Goal: Task Accomplishment & Management: Use online tool/utility

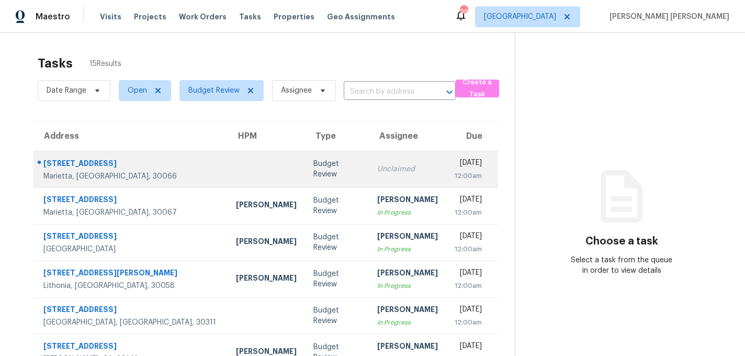
scroll to position [189, 0]
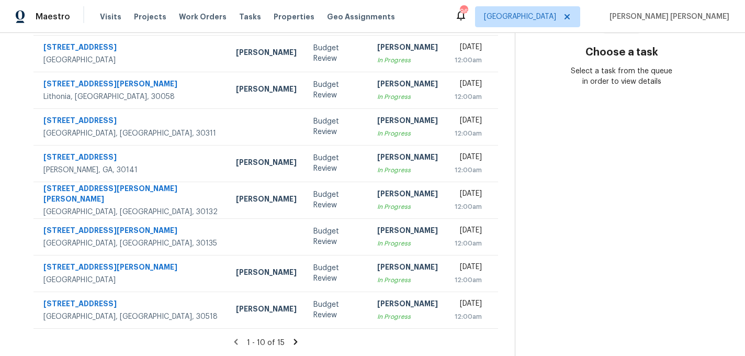
click at [293, 338] on icon at bounding box center [295, 341] width 9 height 9
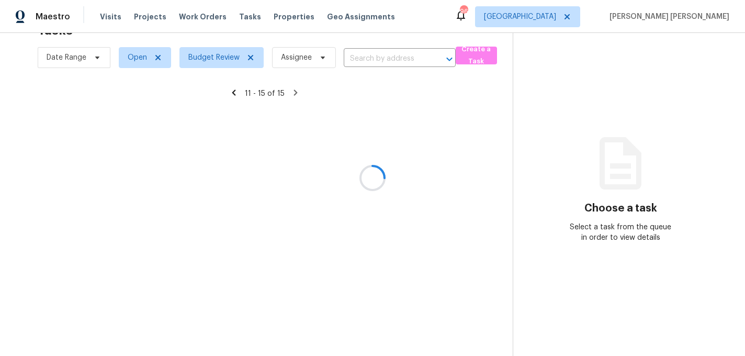
scroll to position [33, 0]
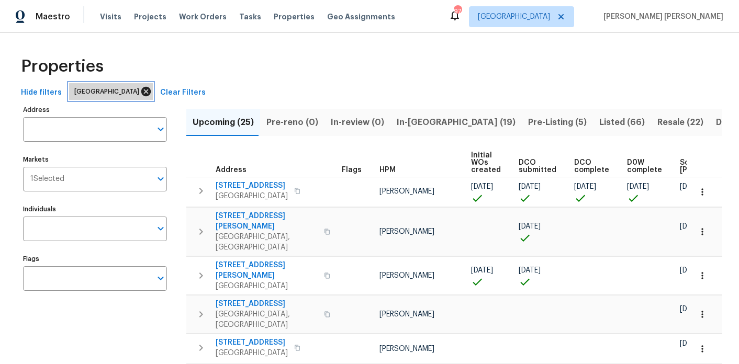
click at [140, 92] on icon at bounding box center [146, 92] width 12 height 12
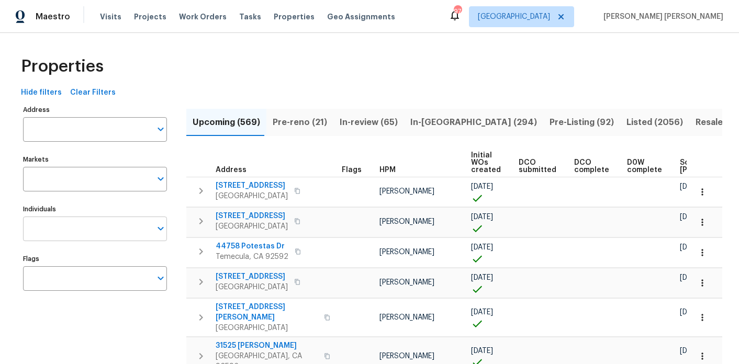
click at [75, 228] on input "Individuals" at bounding box center [87, 229] width 128 height 25
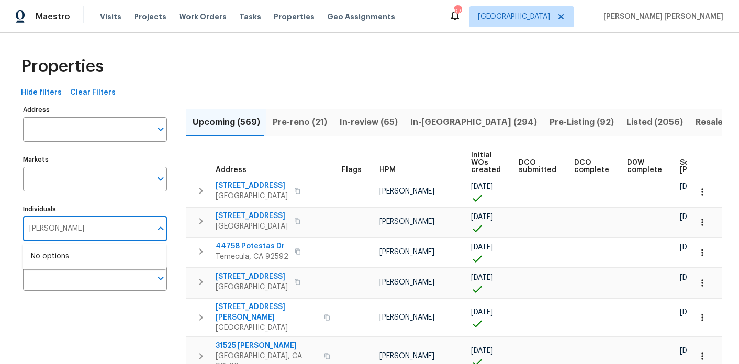
type input "Marcos ricardo"
click at [47, 264] on input "checkbox" at bounding box center [42, 262] width 22 height 22
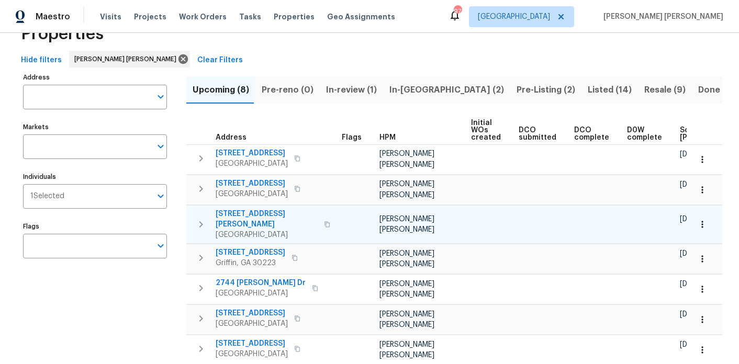
scroll to position [0, 142]
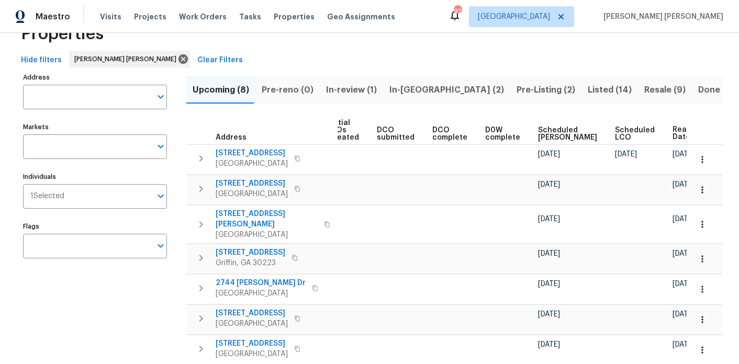
click at [673, 135] on span "Ready Date" at bounding box center [684, 133] width 23 height 15
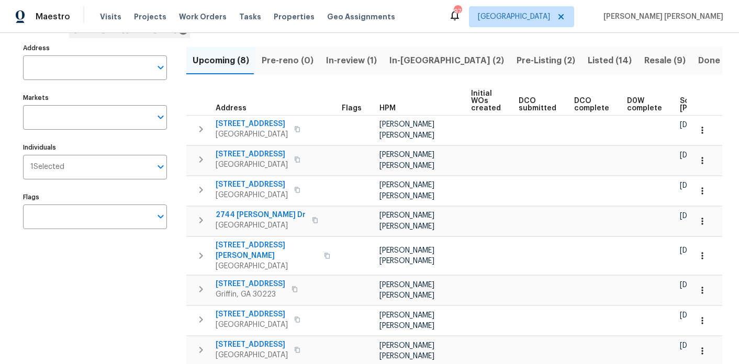
scroll to position [0, 142]
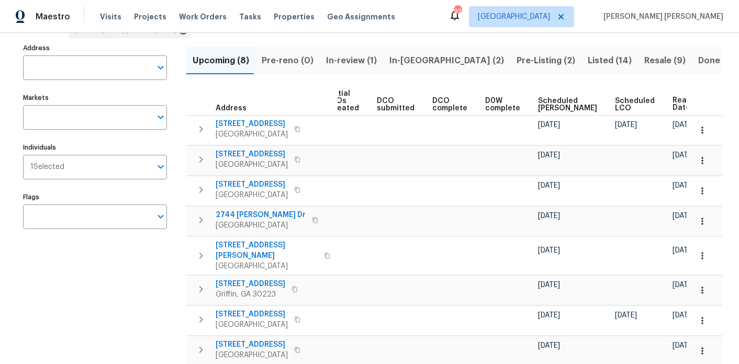
click at [673, 106] on span "Ready Date" at bounding box center [684, 104] width 23 height 15
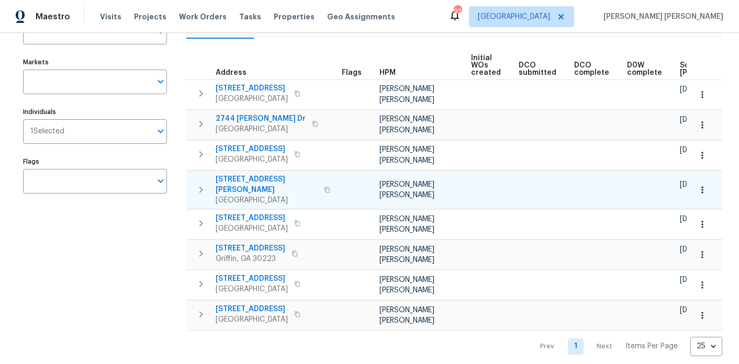
scroll to position [0, 129]
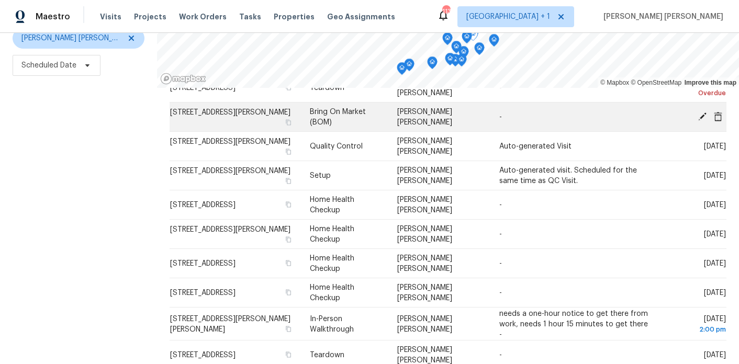
scroll to position [80, 0]
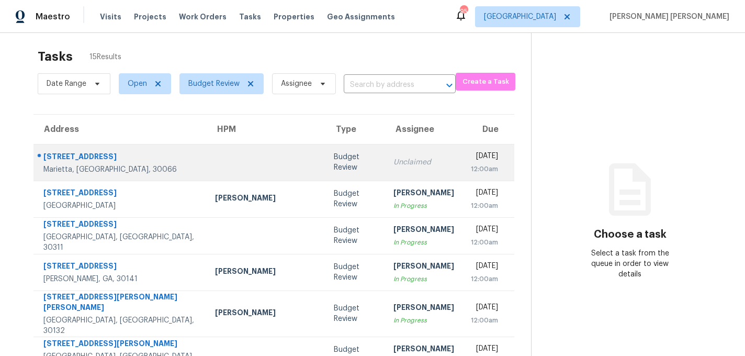
scroll to position [9, 0]
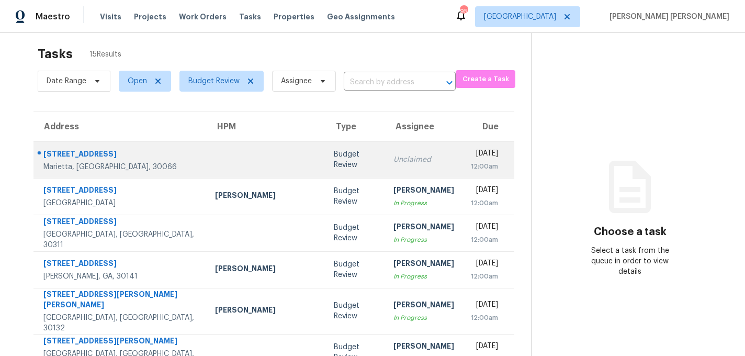
click at [207, 168] on td at bounding box center [266, 159] width 119 height 37
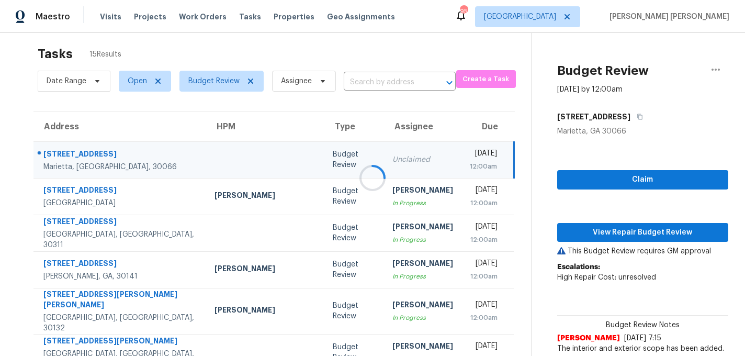
scroll to position [1, 0]
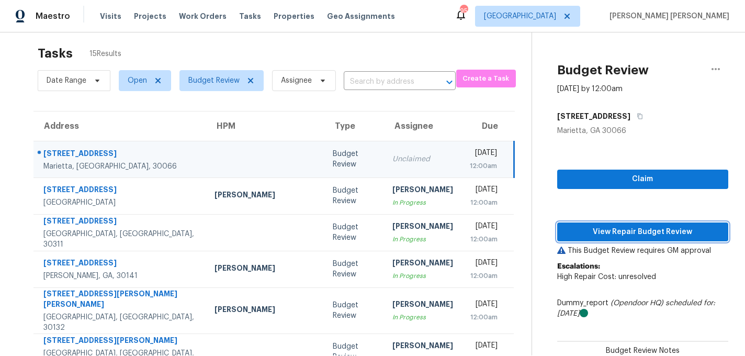
click at [567, 237] on span "View Repair Budget Review" at bounding box center [643, 232] width 154 height 13
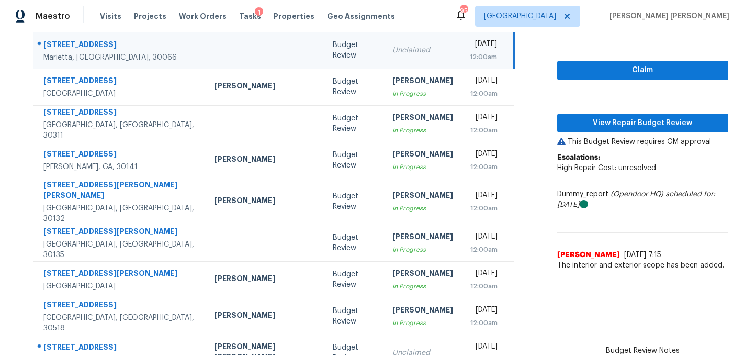
scroll to position [189, 0]
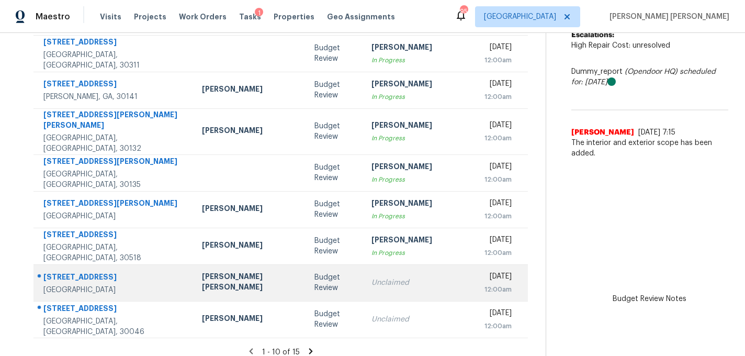
click at [363, 275] on td "Unclaimed" at bounding box center [419, 282] width 113 height 37
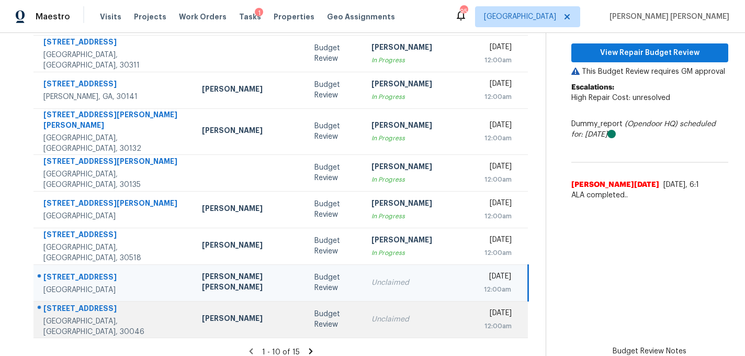
click at [372, 314] on div "Unclaimed" at bounding box center [420, 319] width 96 height 10
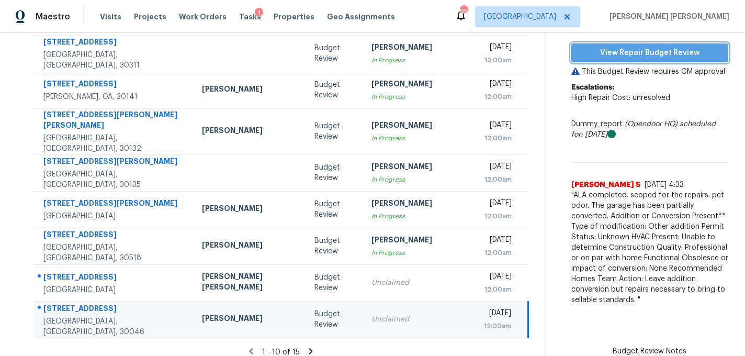
click at [615, 55] on span "View Repair Budget Review" at bounding box center [650, 53] width 140 height 13
click at [309, 348] on icon at bounding box center [311, 351] width 4 height 6
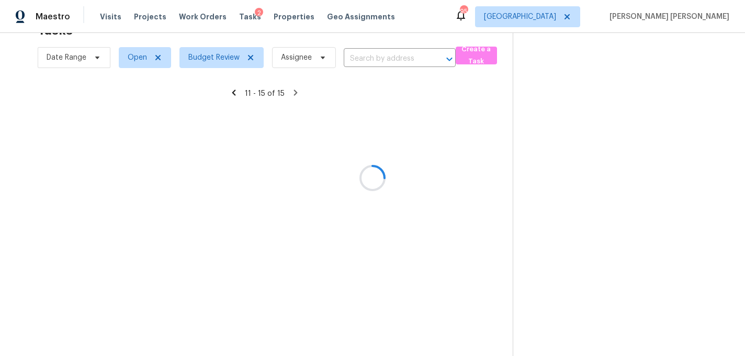
scroll to position [33, 0]
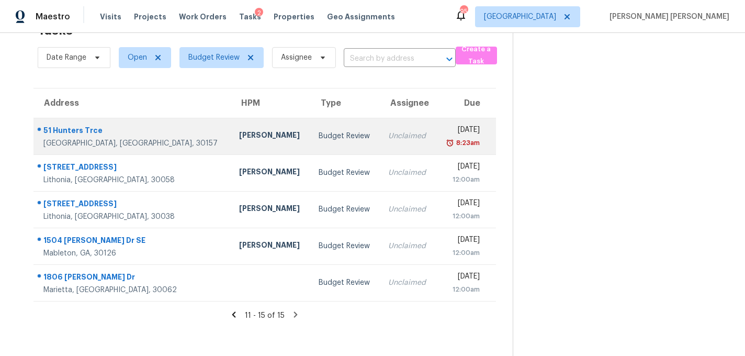
click at [436, 128] on td "Mon, Sep 15th 2025 8:23am" at bounding box center [466, 136] width 60 height 37
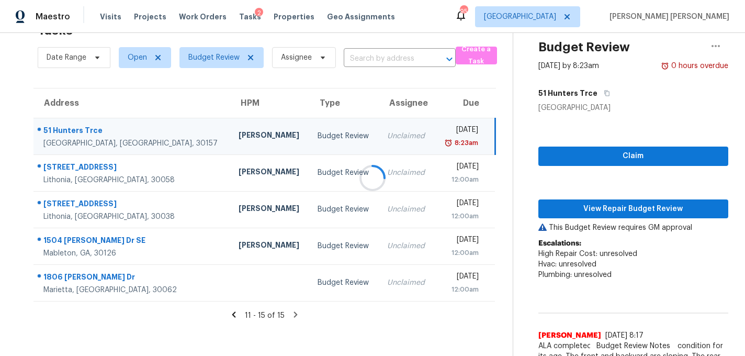
scroll to position [102, 0]
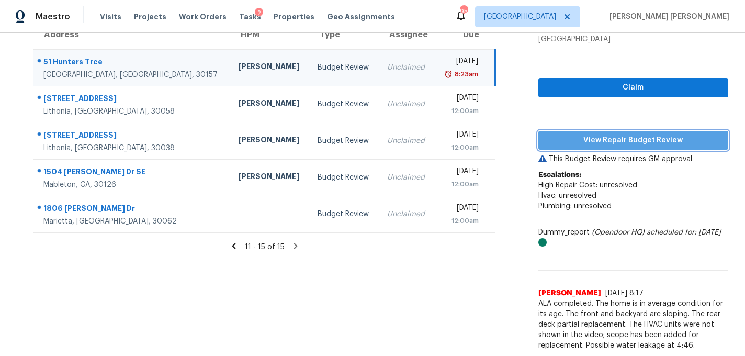
click at [571, 131] on button "View Repair Budget Review" at bounding box center [634, 140] width 190 height 19
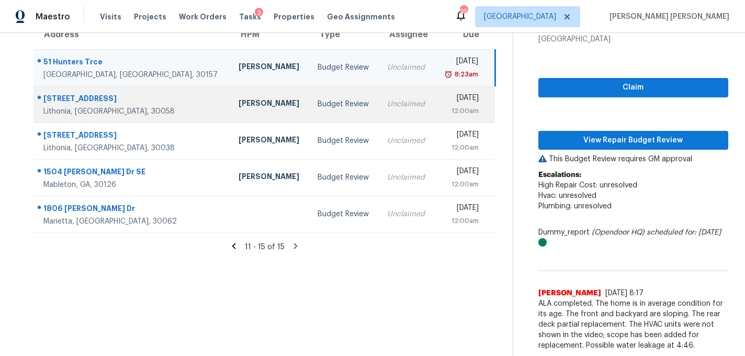
click at [309, 106] on td "Budget Review" at bounding box center [344, 104] width 70 height 37
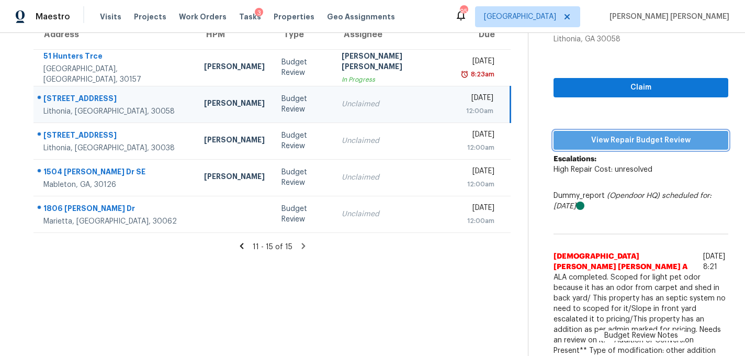
click at [610, 136] on span "View Repair Budget Review" at bounding box center [641, 140] width 158 height 13
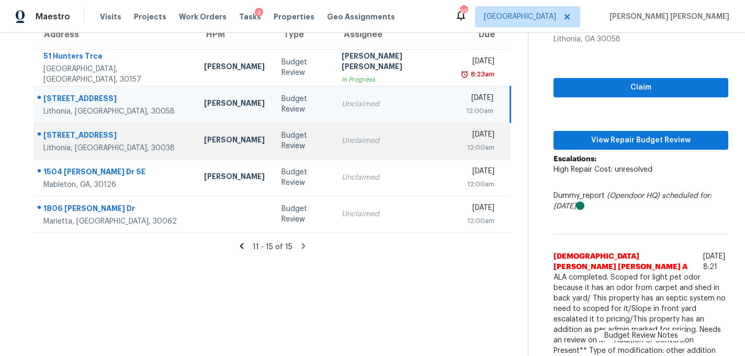
click at [333, 137] on td "Unclaimed" at bounding box center [393, 140] width 121 height 37
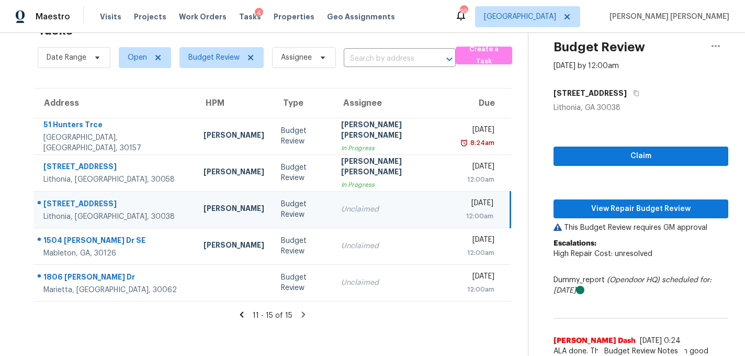
scroll to position [60, 0]
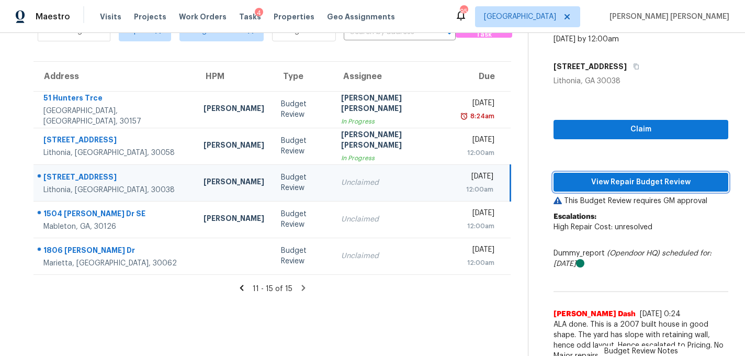
click at [613, 189] on button "View Repair Budget Review" at bounding box center [641, 182] width 175 height 19
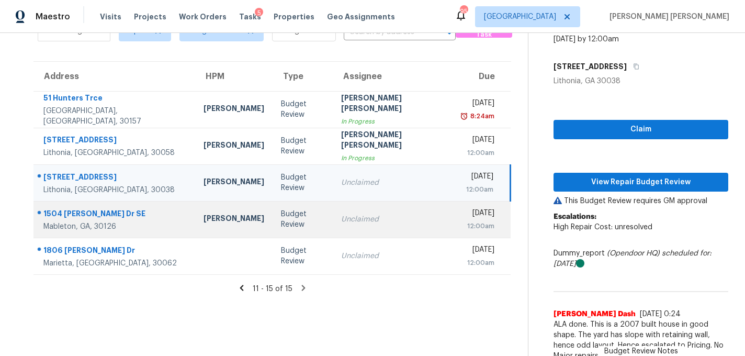
click at [273, 212] on td "Budget Review" at bounding box center [303, 219] width 60 height 37
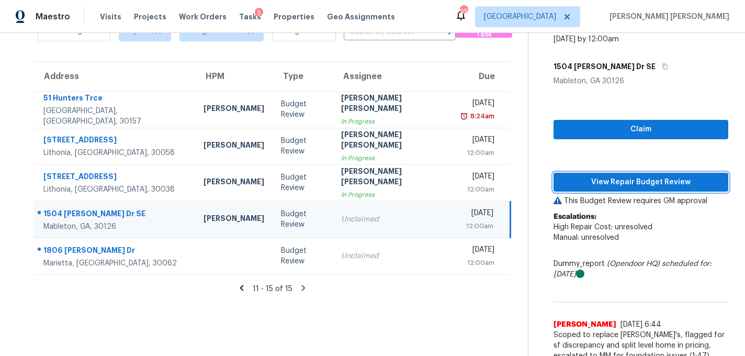
click at [618, 183] on span "View Repair Budget Review" at bounding box center [641, 182] width 158 height 13
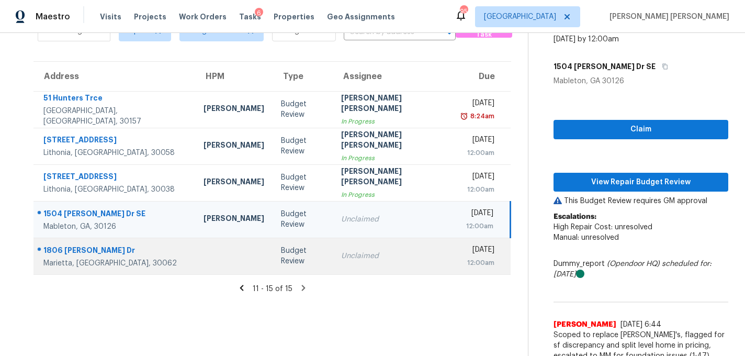
click at [333, 262] on td "Unclaimed" at bounding box center [393, 256] width 120 height 37
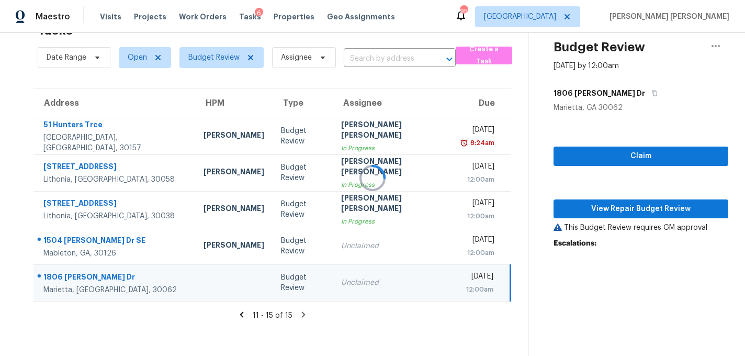
click at [596, 205] on div at bounding box center [372, 178] width 745 height 356
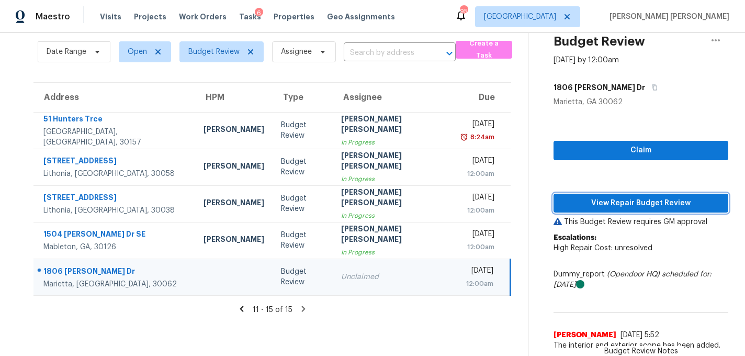
click at [596, 205] on span "View Repair Budget Review" at bounding box center [641, 203] width 158 height 13
click at [237, 311] on icon at bounding box center [241, 308] width 9 height 9
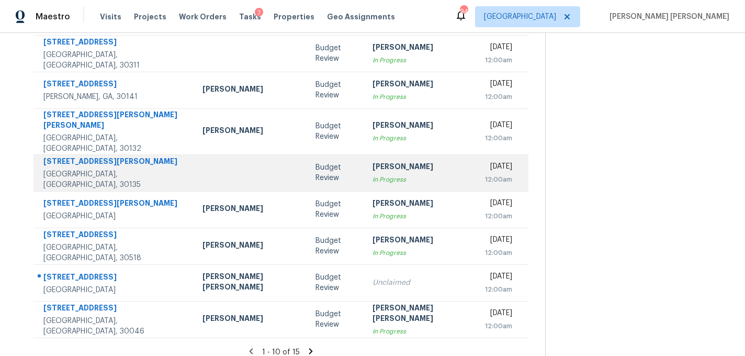
scroll to position [0, 0]
